Goal: Information Seeking & Learning: Check status

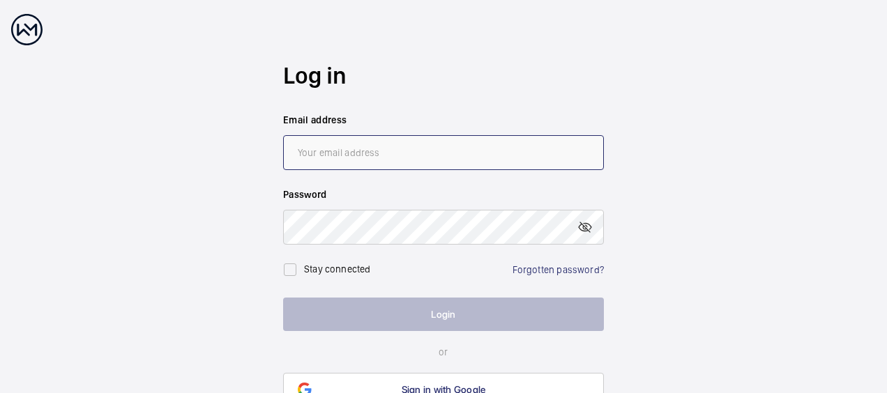
type input "[PERSON_NAME][EMAIL_ADDRESS][PERSON_NAME][DOMAIN_NAME]"
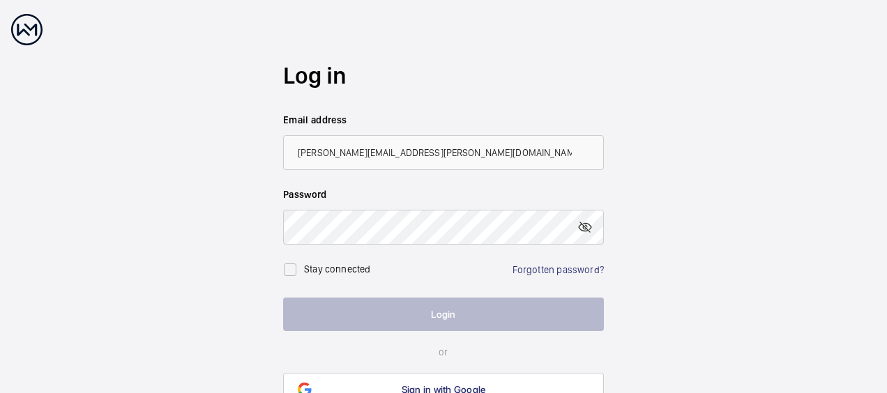
click at [370, 270] on div "Stay connected" at bounding box center [328, 270] width 91 height 28
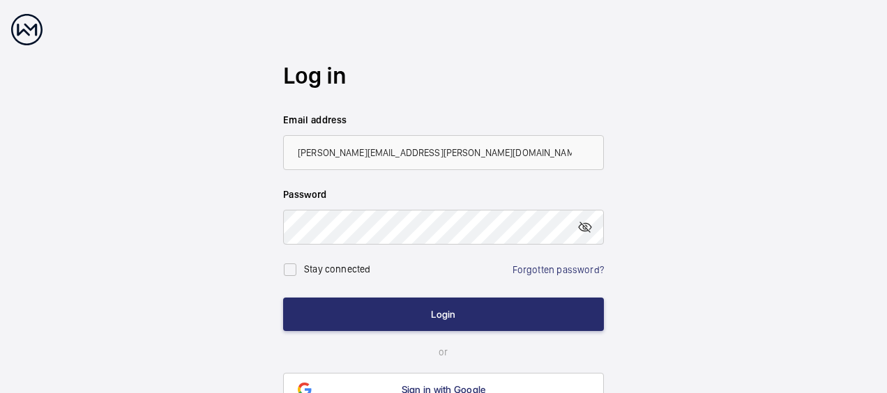
click at [343, 270] on label "Stay connected" at bounding box center [337, 268] width 67 height 11
checkbox input "true"
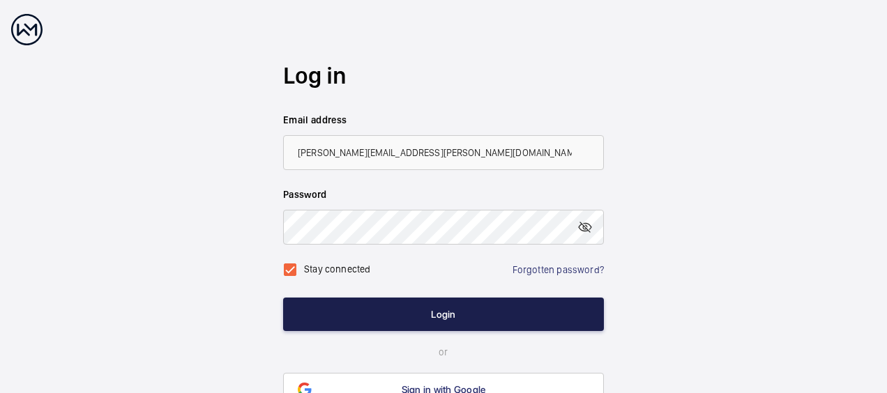
click at [408, 320] on button "Login" at bounding box center [443, 314] width 321 height 33
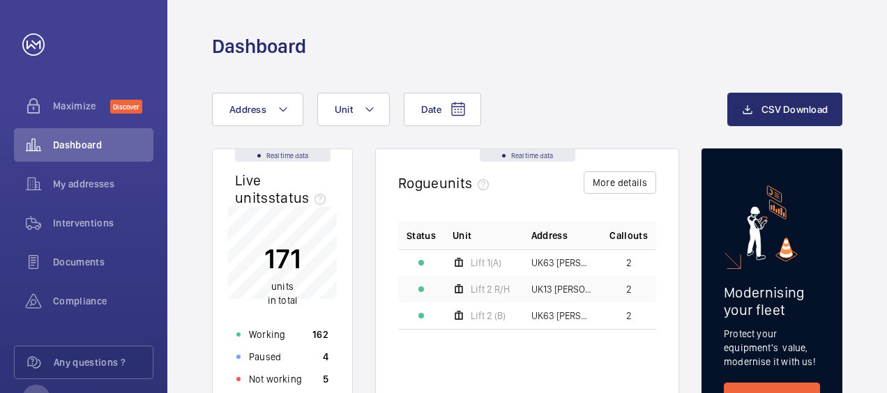
scroll to position [70, 0]
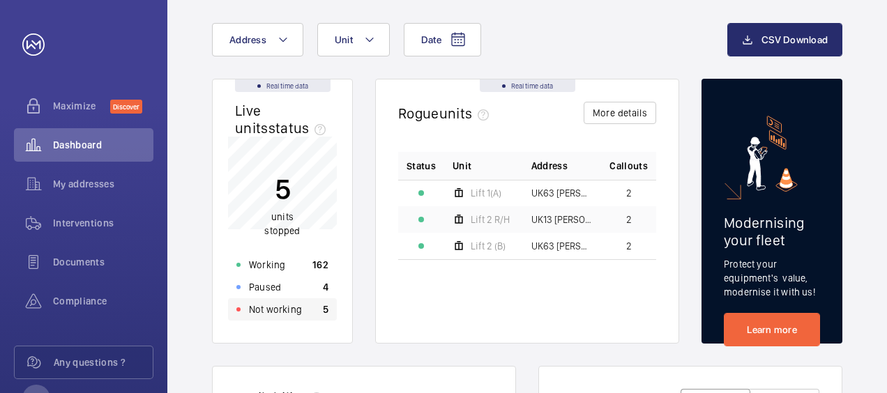
click at [287, 309] on p "Not working" at bounding box center [275, 309] width 53 height 14
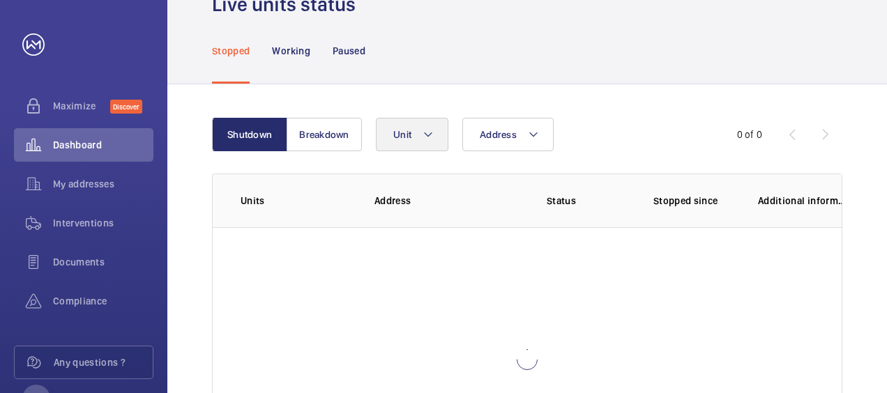
scroll to position [98, 0]
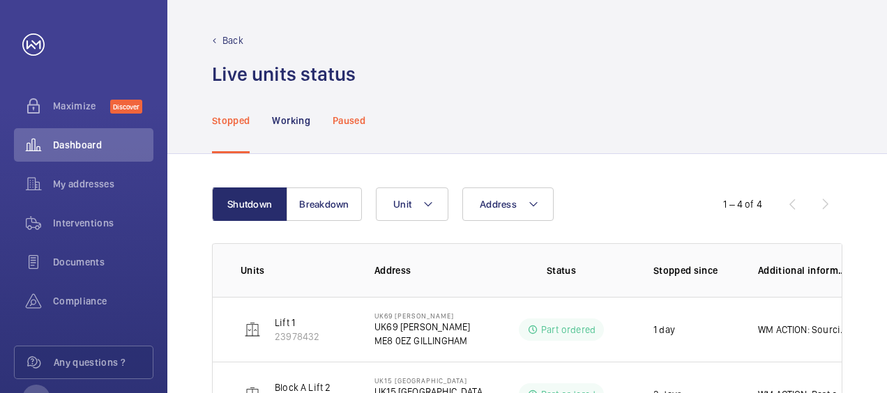
click at [360, 126] on p "Paused" at bounding box center [348, 121] width 33 height 14
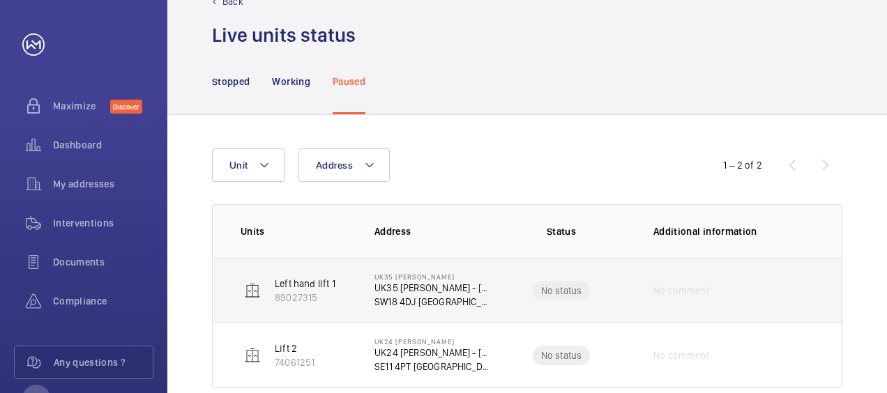
scroll to position [67, 0]
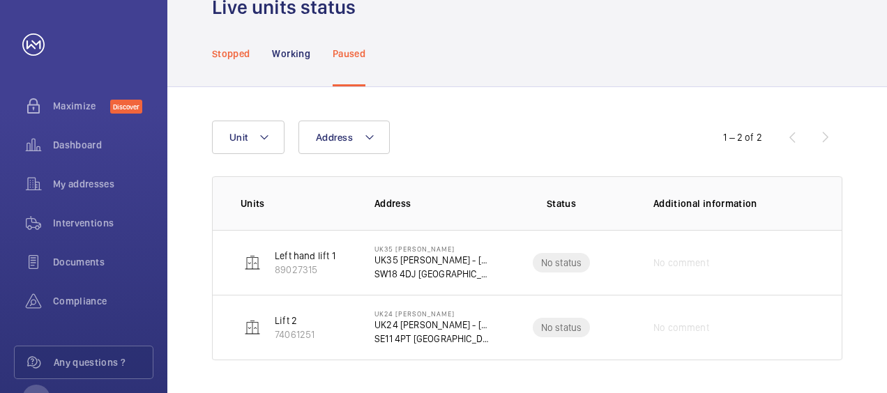
click at [237, 46] on div "Stopped" at bounding box center [231, 53] width 38 height 66
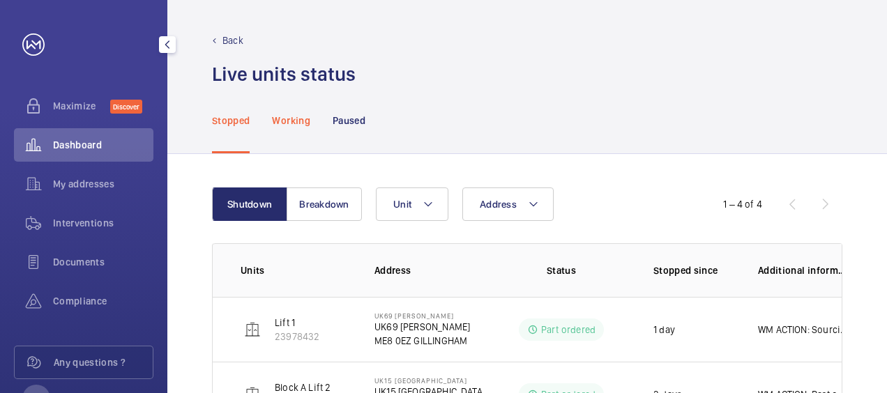
click at [282, 118] on p "Working" at bounding box center [291, 121] width 38 height 14
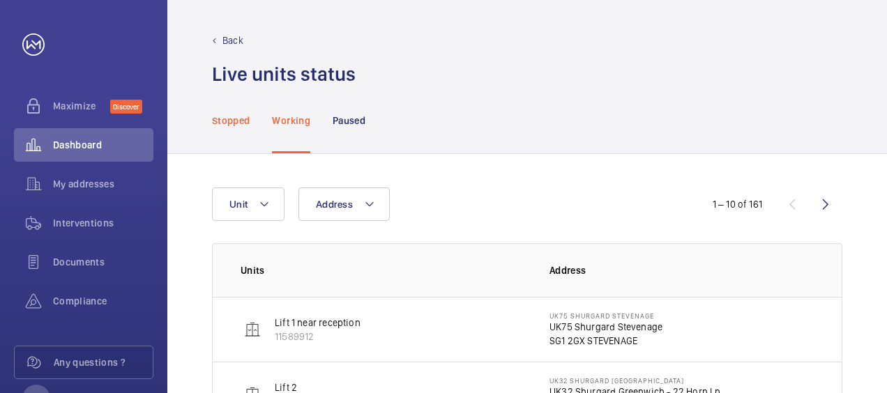
click at [227, 124] on p "Stopped" at bounding box center [231, 121] width 38 height 14
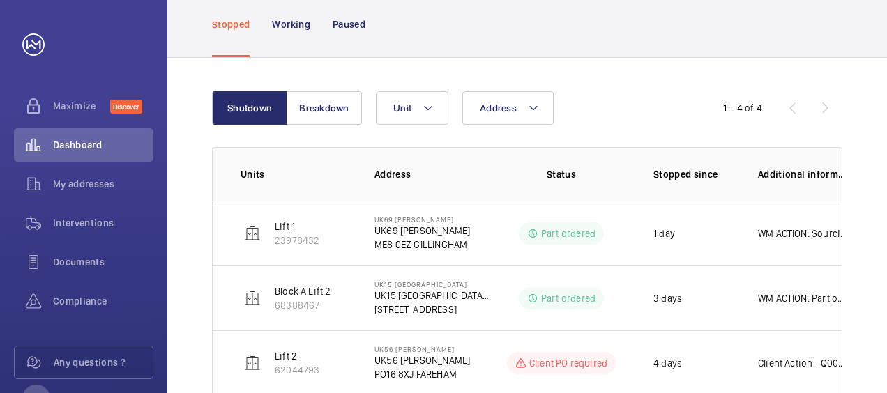
scroll to position [56, 0]
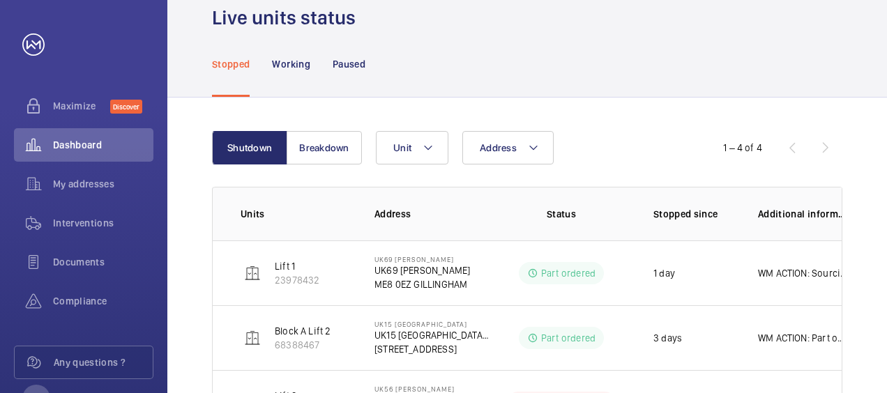
click at [829, 149] on div "1 – 4 of 4" at bounding box center [758, 147] width 167 height 17
click at [357, 61] on p "Paused" at bounding box center [348, 64] width 33 height 14
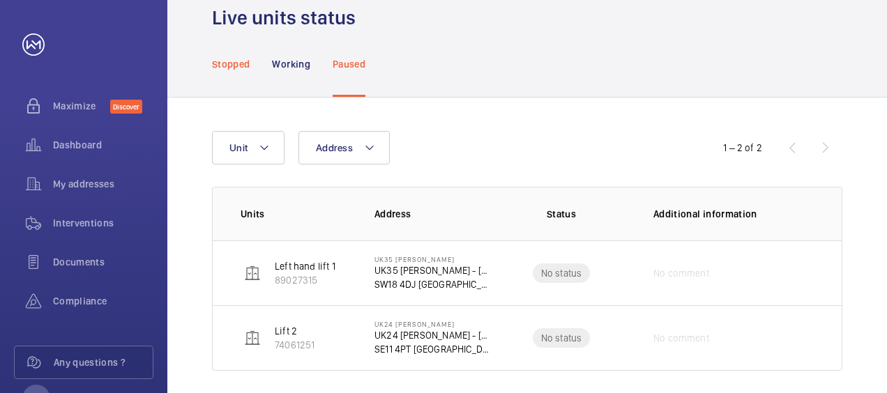
click at [237, 63] on p "Stopped" at bounding box center [231, 64] width 38 height 14
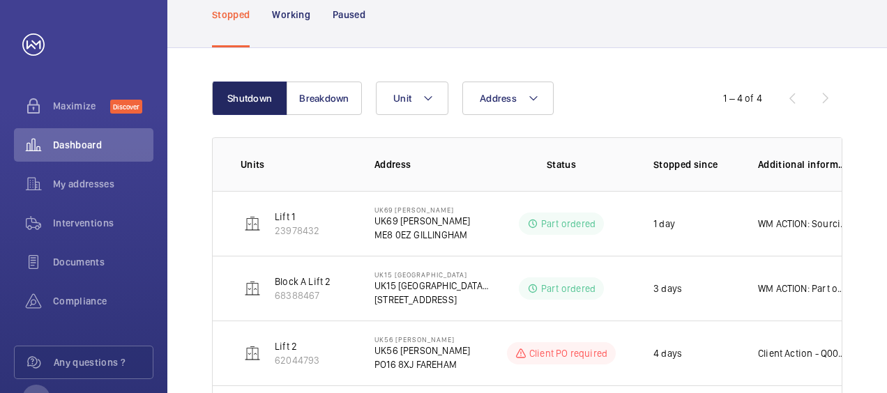
scroll to position [196, 0]
